Goal: Task Accomplishment & Management: Complete application form

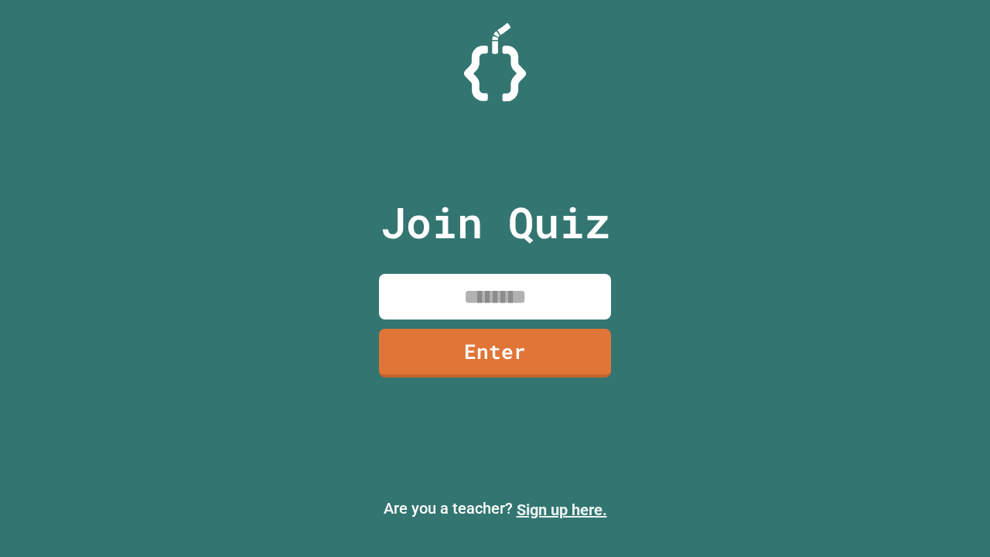
click at [562, 510] on link "Sign up here." at bounding box center [562, 510] width 91 height 19
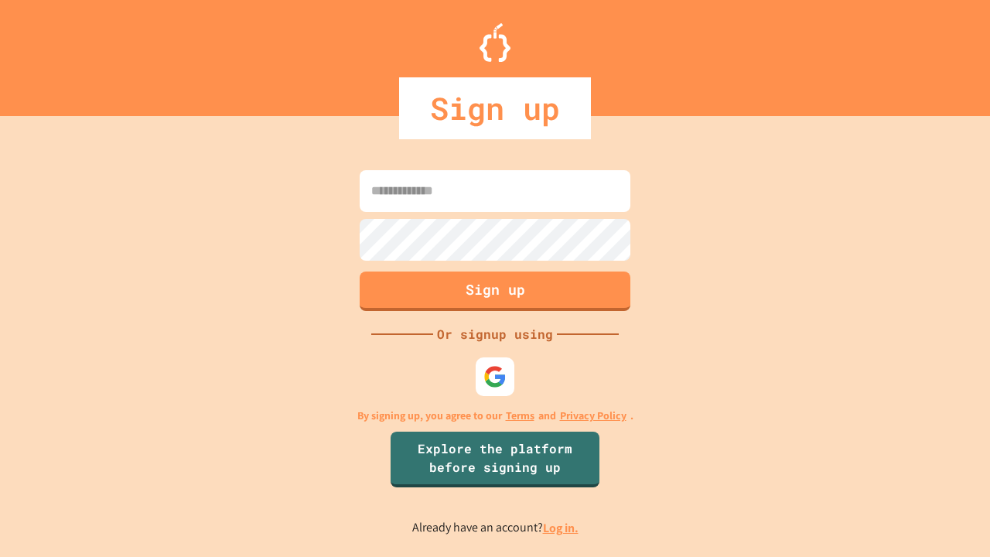
click at [562, 528] on link "Log in." at bounding box center [561, 528] width 36 height 16
